Goal: Communication & Community: Answer question/provide support

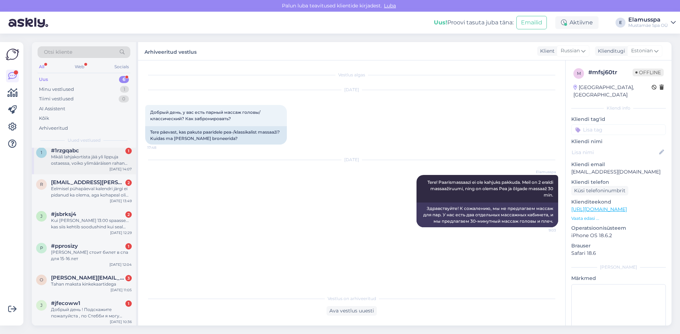
scroll to position [7, 0]
click at [89, 302] on div "#jfecoww1 1" at bounding box center [91, 302] width 81 height 6
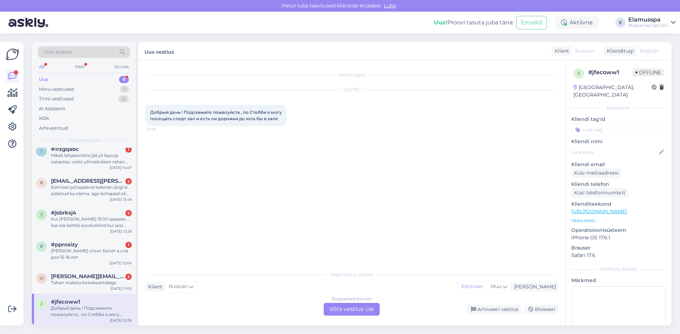
click at [349, 307] on div "Russian to Estonian Võta vestlus üle" at bounding box center [351, 309] width 56 height 13
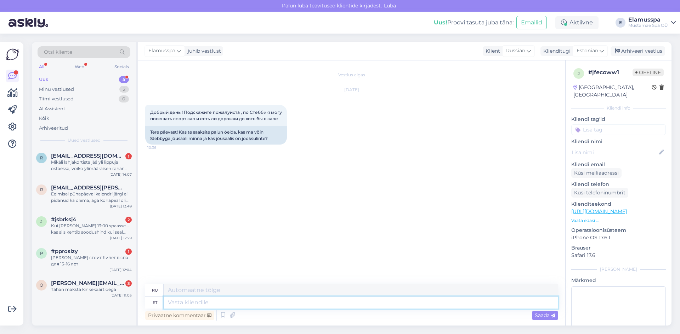
click at [269, 298] on textarea at bounding box center [361, 303] width 394 height 12
type textarea "Tere!"
type textarea "Привет!"
type textarea "Tere! [GEOGRAPHIC_DATA]"
type textarea "Привет! Спортзал"
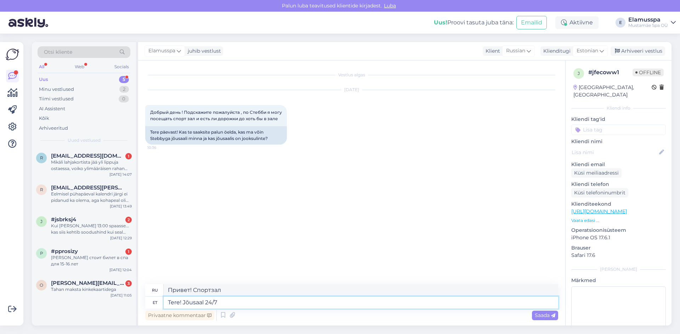
type textarea "Tere! Jõusaal 24/7"
type textarea "Привет! Тренажерный зал 24/7"
type textarea "Tere! Jõusaal 24/7 ei o"
type textarea "Здравствуйте! Тренажерный зал не работает круглосуточно."
type textarea "Tere! Jõusaal 24/7 ei ole Elamus"
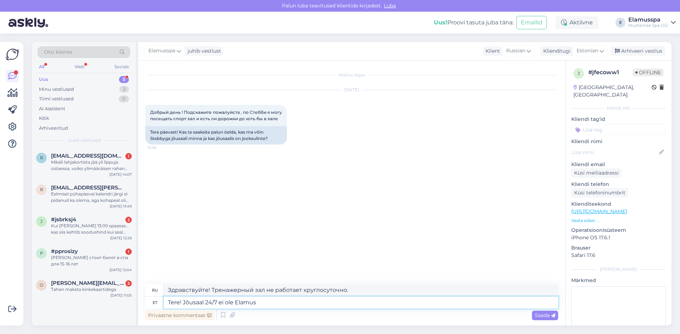
type textarea "Здравствуйте! Тренажерный зал не работает круглосуточно. [GEOGRAPHIC_DATA]."
type textarea "Tere! Jõusaal 24/7 ei ole Elamus spa"
type textarea "Здравствуйте! Круглосуточный тренажерный зал — это не спа-центр [GEOGRAPHIC_DAT…"
type textarea "Tere! Jõusaal 24/7 ei ole Elamus spa osaks"
type textarea "Здравствуйте! Круглосуточный тренажерный зал не является частью спа-центра [GEO…"
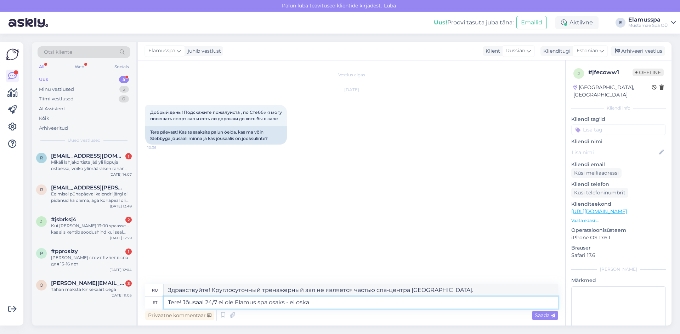
type textarea "Tere! Jõusaal 24/7 ei ole Elamus spa osaks - ei oska"
type textarea "Здравствуйте! Круглосуточный тренажерный зал не является частью спа-центра [GEO…"
type textarea "Tere! Jõusaal 24/7 ei ole Elamus spa osaks - ei oska teile ka"
type textarea "Здравствуйте! Круглосуточный тренажерный зал не является частью спа-центра Elam…"
type textarea "Tere! Jõusaal 24/7 ei ole Elamus spa osaks - ei oska teile kahjuks"
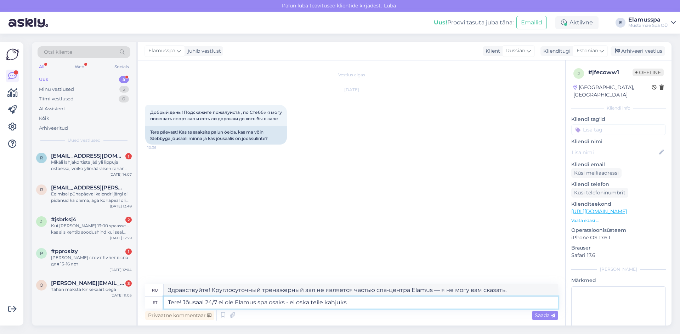
type textarea "Здравствуйте! Круглосуточный тренажерный зал не является частью спа-центра [GEO…"
type textarea "Tere! Jõusaal 24/7 ei ole Elamus spa osaks - ei oska teile kahjuks vihjata."
type textarea "Здравствуйте! Круглосуточный тренажерный зал не является частью спа-центра [GEO…"
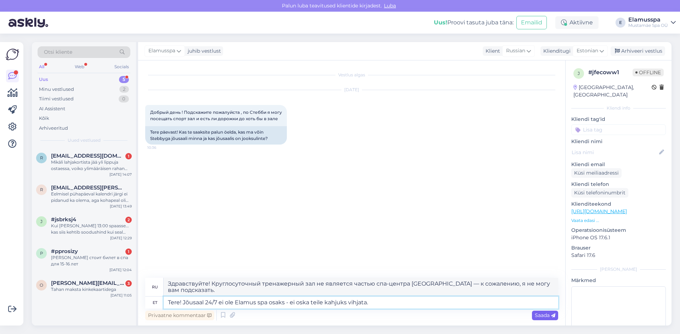
type textarea "Tere! Jõusaal 24/7 ei ole Elamus spa osaks - ei oska teile kahjuks vihjata."
click at [546, 319] on span "Saada" at bounding box center [544, 316] width 21 height 6
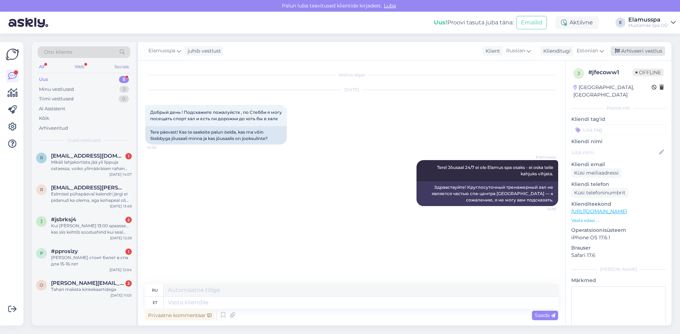
click at [628, 54] on div "Arhiveeri vestlus" at bounding box center [637, 51] width 55 height 10
